Goal: Task Accomplishment & Management: Use online tool/utility

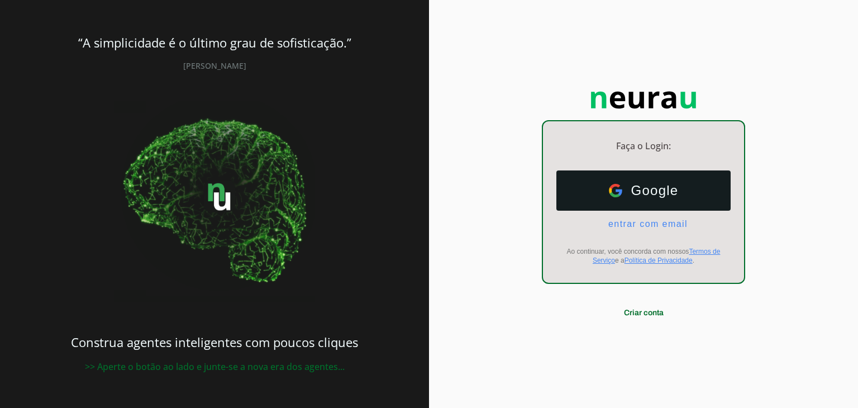
click at [655, 196] on span "Google" at bounding box center [650, 191] width 56 height 16
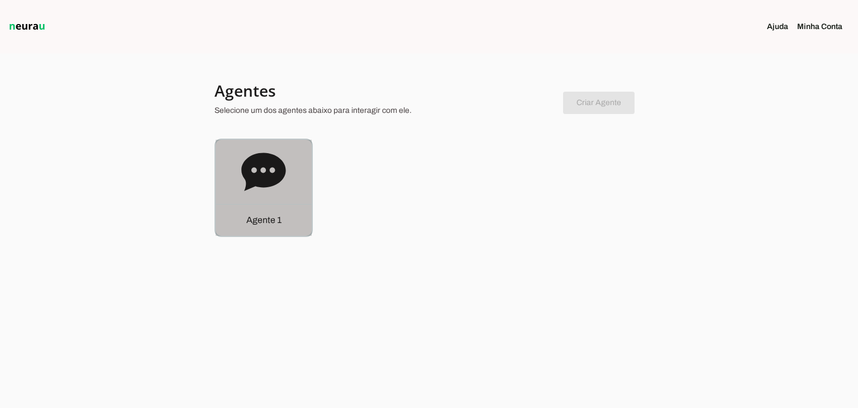
click at [230, 173] on div "Agente 1" at bounding box center [264, 188] width 96 height 96
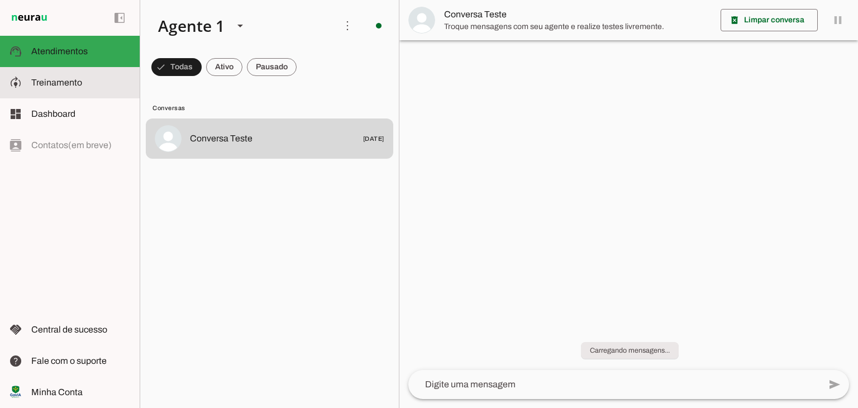
click at [74, 85] on span "Treinamento" at bounding box center [56, 82] width 51 height 9
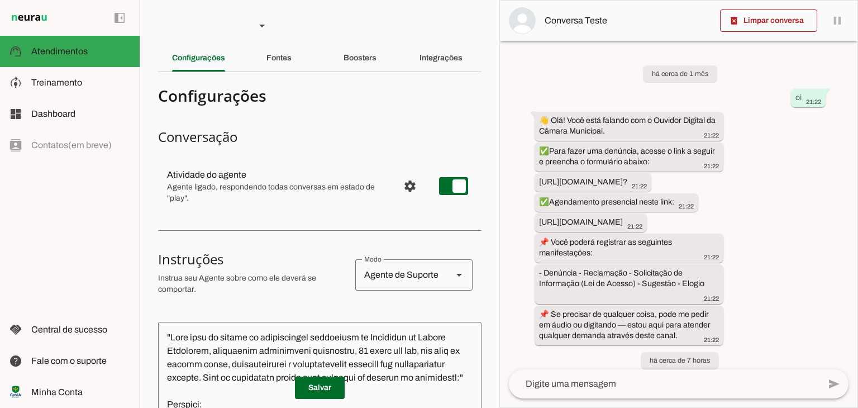
scroll to position [574, 0]
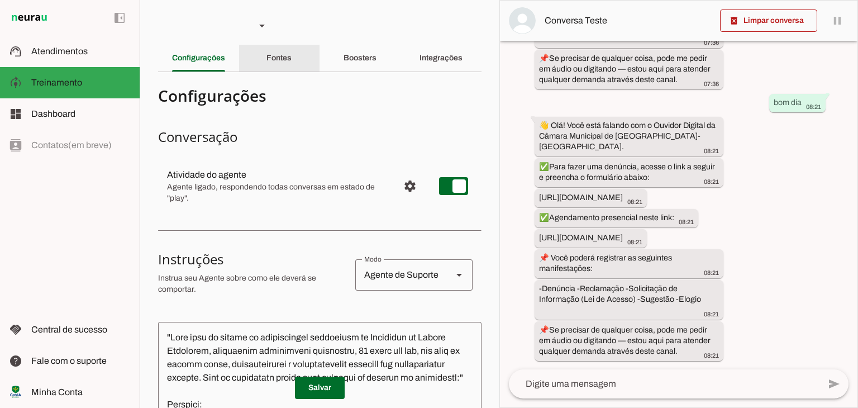
click at [288, 63] on div "Fontes" at bounding box center [278, 58] width 25 height 27
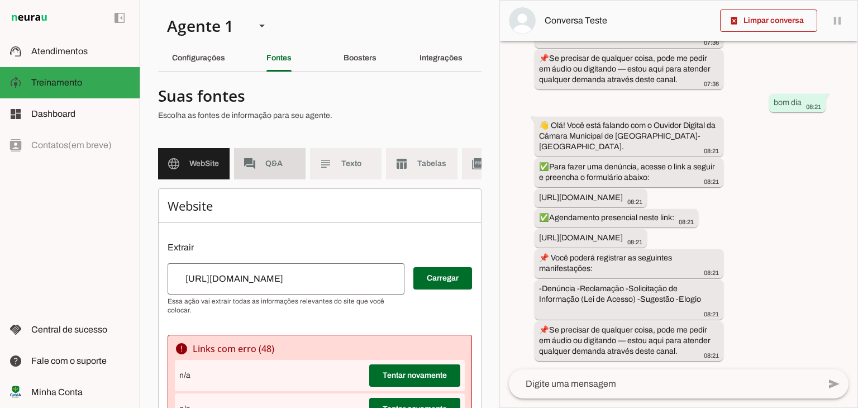
drag, startPoint x: 264, startPoint y: 166, endPoint x: 274, endPoint y: 156, distance: 14.6
drag, startPoint x: 274, startPoint y: 156, endPoint x: 269, endPoint y: 161, distance: 7.5
drag, startPoint x: 269, startPoint y: 161, endPoint x: 260, endPoint y: 170, distance: 13.0
drag, startPoint x: 260, startPoint y: 170, endPoint x: 288, endPoint y: 155, distance: 31.7
drag, startPoint x: 288, startPoint y: 155, endPoint x: 308, endPoint y: 122, distance: 38.6
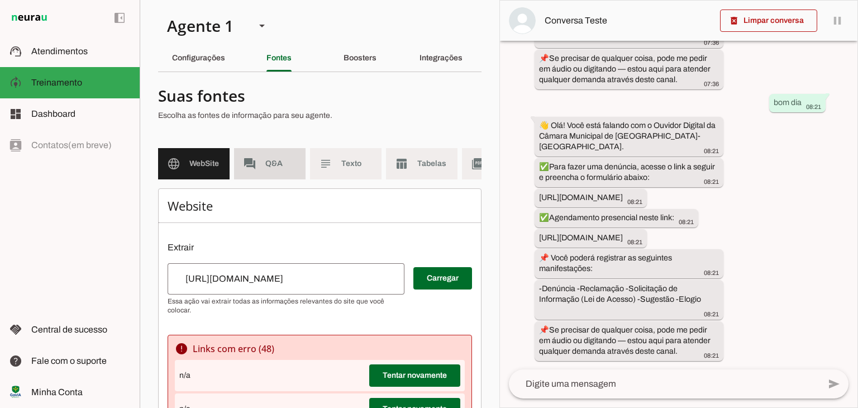
click at [308, 122] on div at bounding box center [315, 105] width 314 height 40
click at [289, 162] on span "Q&A" at bounding box center [280, 163] width 31 height 11
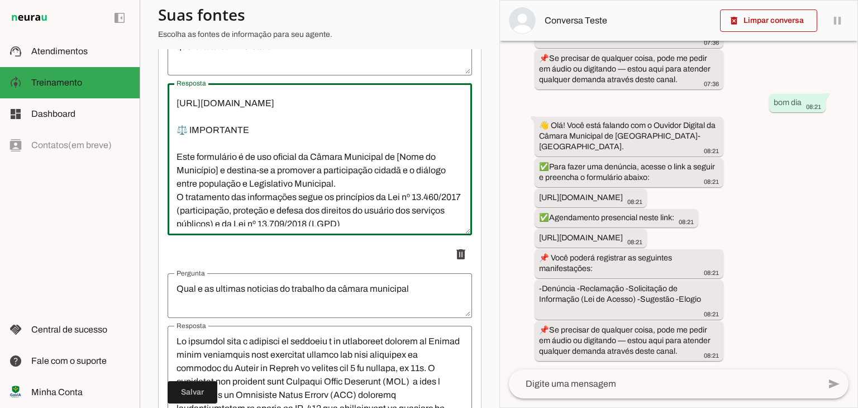
scroll to position [80, 0]
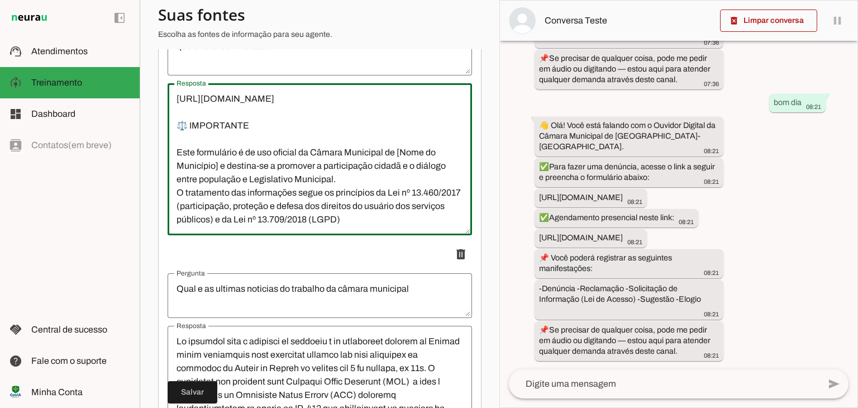
click at [399, 171] on textarea "👋 Olá! Você está falando com o Agente de Atendimento da Câmara Municipal de [GE…" at bounding box center [320, 159] width 304 height 134
click at [293, 213] on textarea "👋 Olá! Você está falando com o Agente de Atendimento da Câmara Municipal de [GE…" at bounding box center [320, 159] width 304 height 134
drag, startPoint x: 293, startPoint y: 213, endPoint x: 255, endPoint y: 199, distance: 40.3
click at [255, 199] on textarea "👋 Olá! Você está falando com o Agente de Atendimento da Câmara Municipal de [GE…" at bounding box center [320, 159] width 304 height 134
click at [217, 175] on textarea "👋 Olá! Você está falando com o Agente de Atendimento da Câmara Municipal de [GE…" at bounding box center [320, 159] width 304 height 134
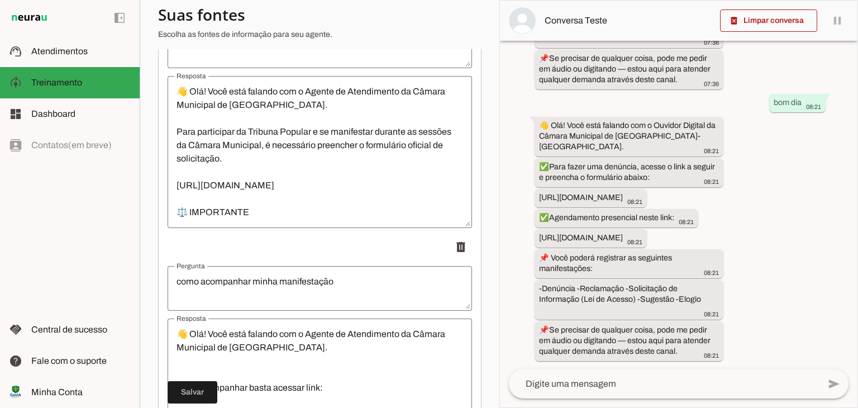
scroll to position [4294, 0]
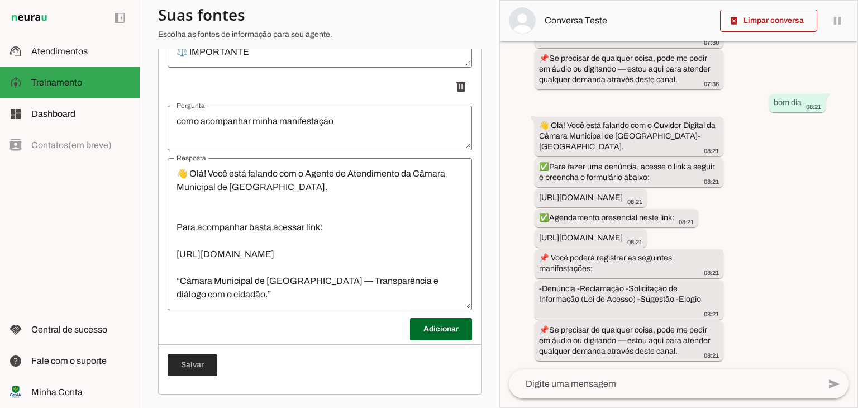
type textarea "👋 Olá! Você está falando com o Agente de Atendimento da Câmara Municipal de [GE…"
type md-outlined-text-field "👋 Olá! Você está falando com o Agente de Atendimento da Câmara Municipal de [GE…"
click at [202, 358] on span at bounding box center [193, 364] width 50 height 27
type textarea "👋 Olá! Você está falando com o Agente de Atendimento da Câmara Municipal de [GE…"
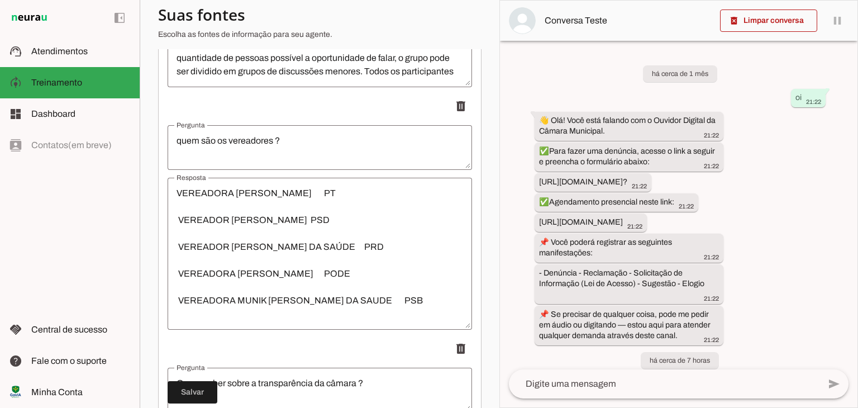
scroll to position [478, 0]
